Goal: Transaction & Acquisition: Purchase product/service

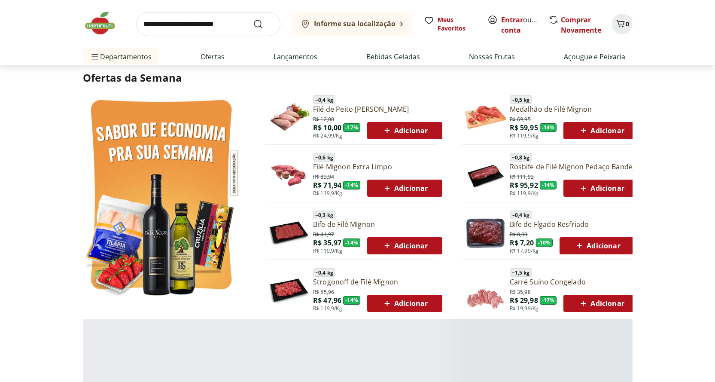
scroll to position [429, 0]
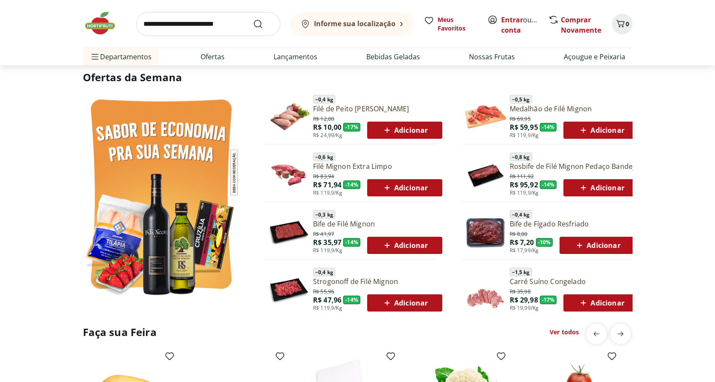
click at [393, 188] on span "Adicionar" at bounding box center [405, 188] width 46 height 10
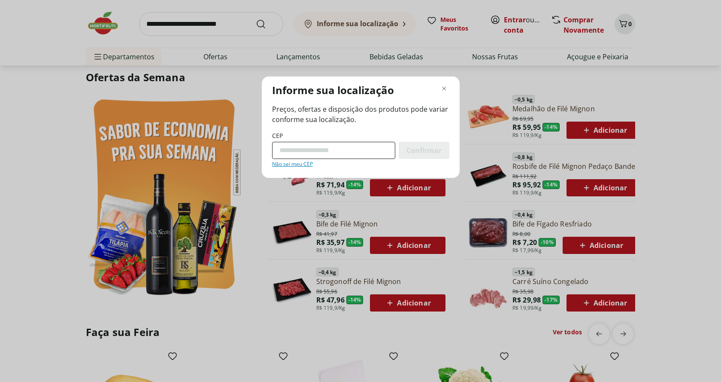
click at [371, 154] on input "CEP" at bounding box center [333, 150] width 123 height 17
type input "*********"
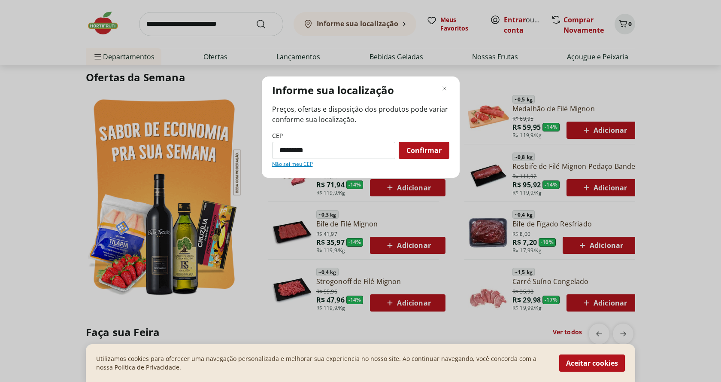
click at [414, 148] on span "Confirmar" at bounding box center [424, 150] width 35 height 7
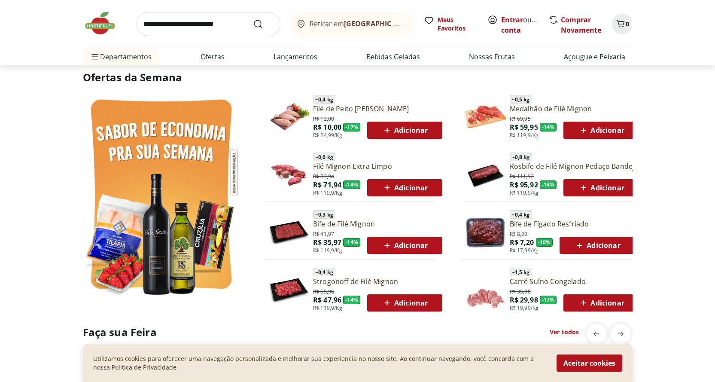
click at [399, 184] on span "Adicionar" at bounding box center [405, 188] width 46 height 10
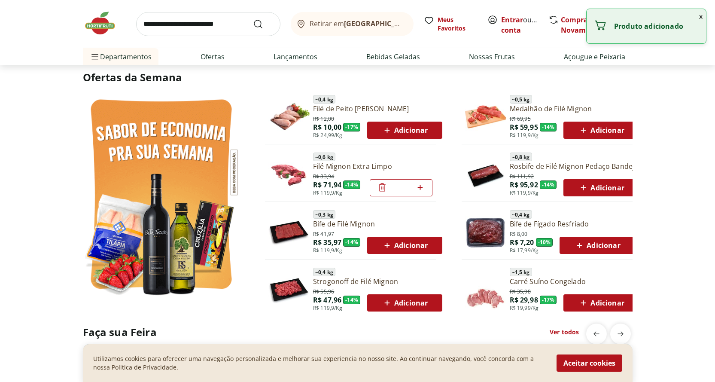
click at [569, 129] on button "Adicionar" at bounding box center [600, 130] width 75 height 17
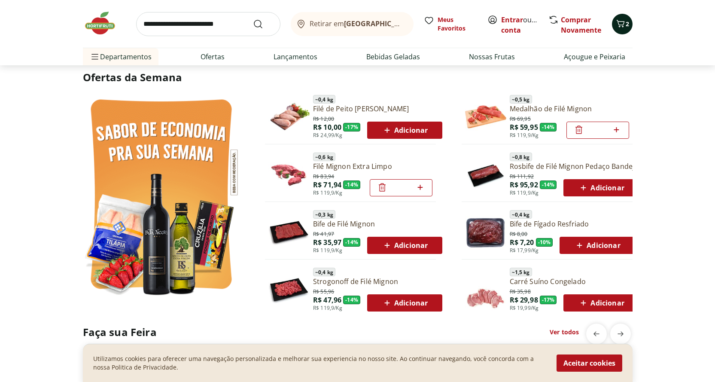
click at [618, 29] on span "Carrinho" at bounding box center [620, 23] width 10 height 11
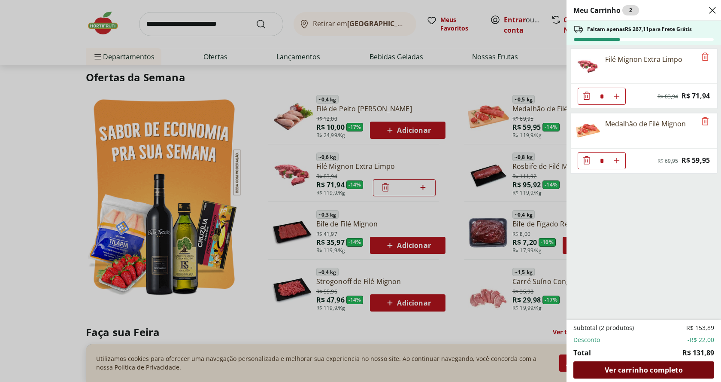
click at [649, 371] on span "Ver carrinho completo" at bounding box center [644, 369] width 78 height 7
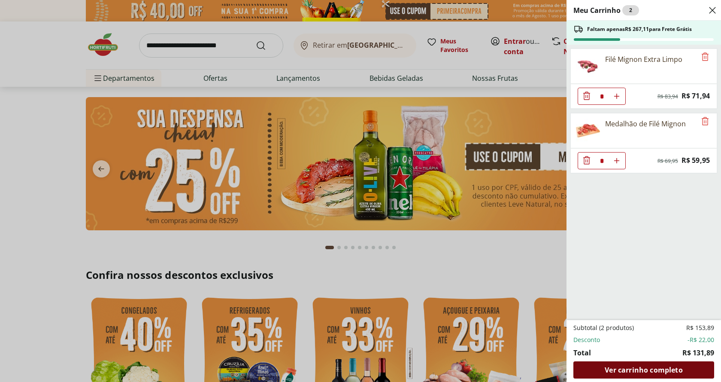
click at [648, 372] on span "Ver carrinho completo" at bounding box center [644, 369] width 78 height 7
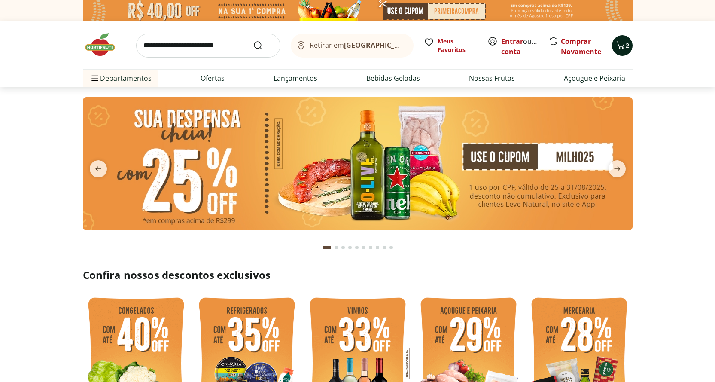
click at [621, 44] on icon "Carrinho" at bounding box center [620, 45] width 10 height 10
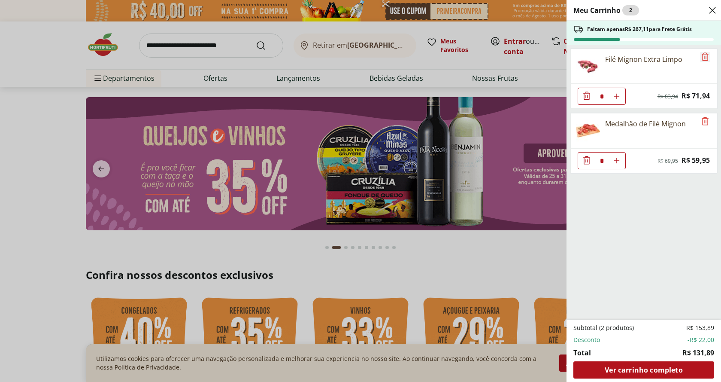
click at [702, 58] on icon "Remove" at bounding box center [705, 56] width 7 height 8
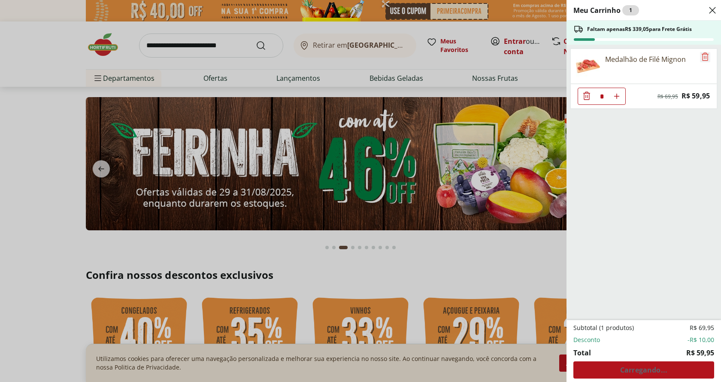
click at [702, 58] on icon "Remove" at bounding box center [705, 56] width 7 height 8
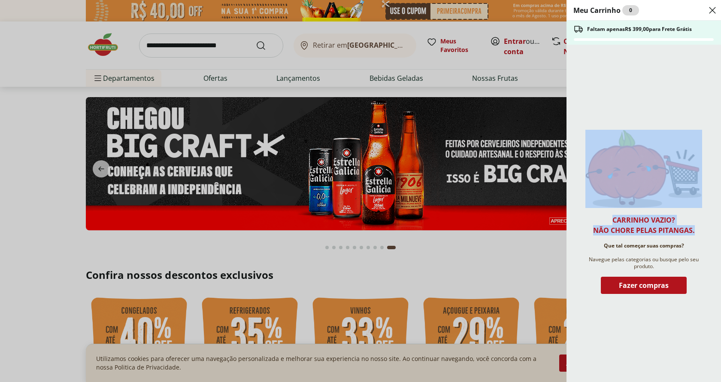
drag, startPoint x: 607, startPoint y: 107, endPoint x: 691, endPoint y: 230, distance: 149.1
click at [691, 230] on div "Carrinho vazio? Não chore pelas pitangas. Que tal começar suas compras? Navegue…" at bounding box center [644, 213] width 155 height 337
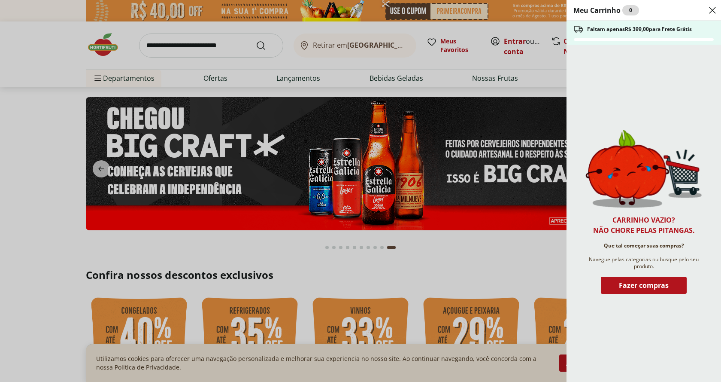
click at [647, 338] on div "Carrinho vazio? Não chore pelas pitangas. Que tal começar suas compras? Navegue…" at bounding box center [644, 213] width 155 height 337
